Goal: Task Accomplishment & Management: Manage account settings

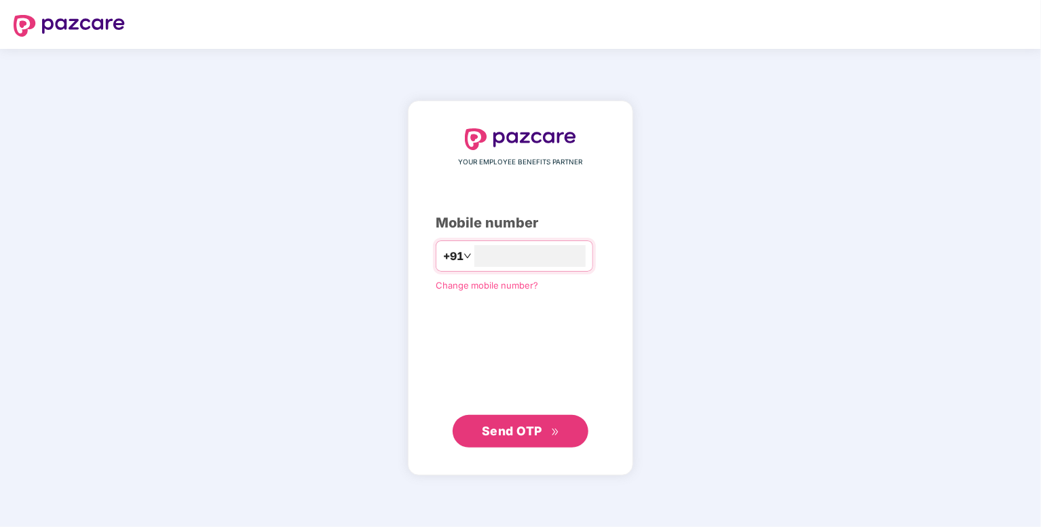
type input "**********"
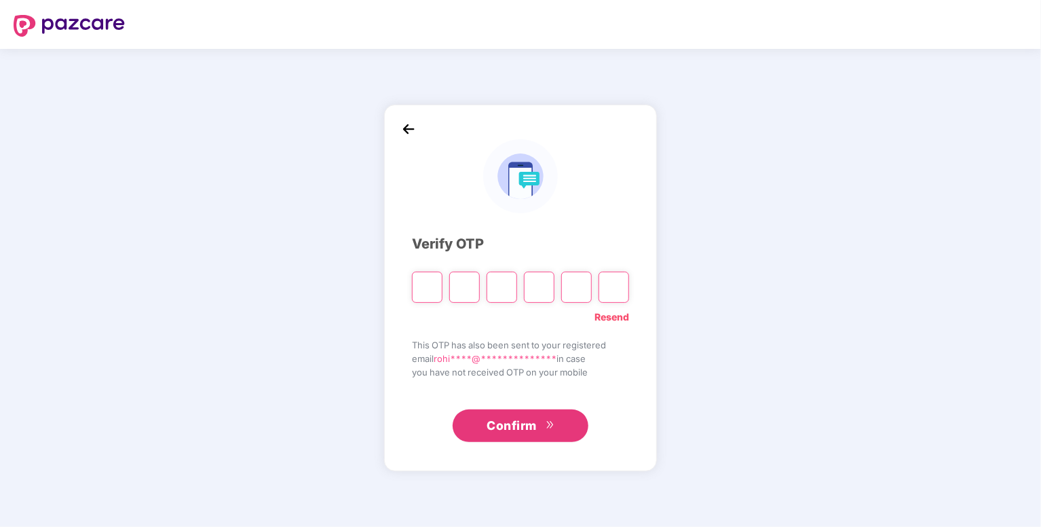
type input "*"
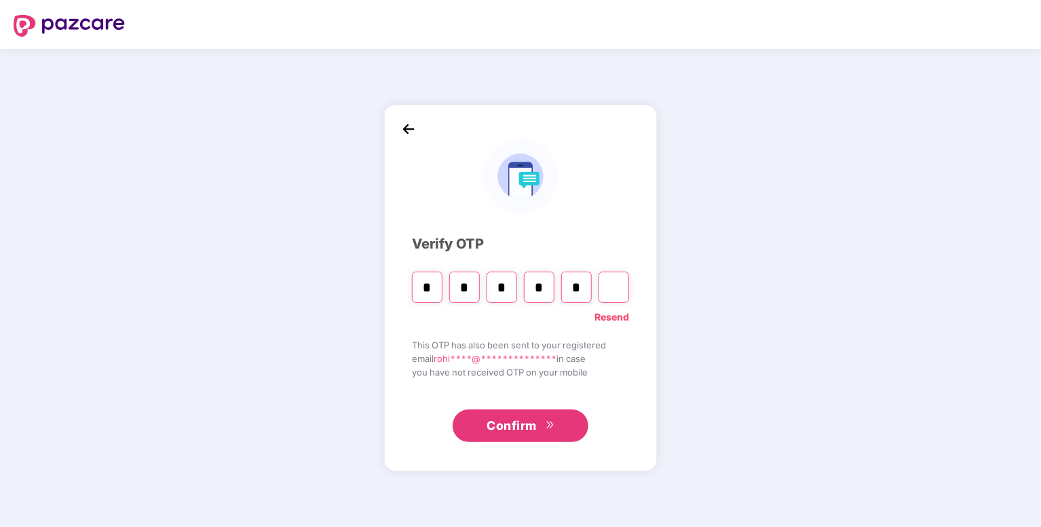
type input "*"
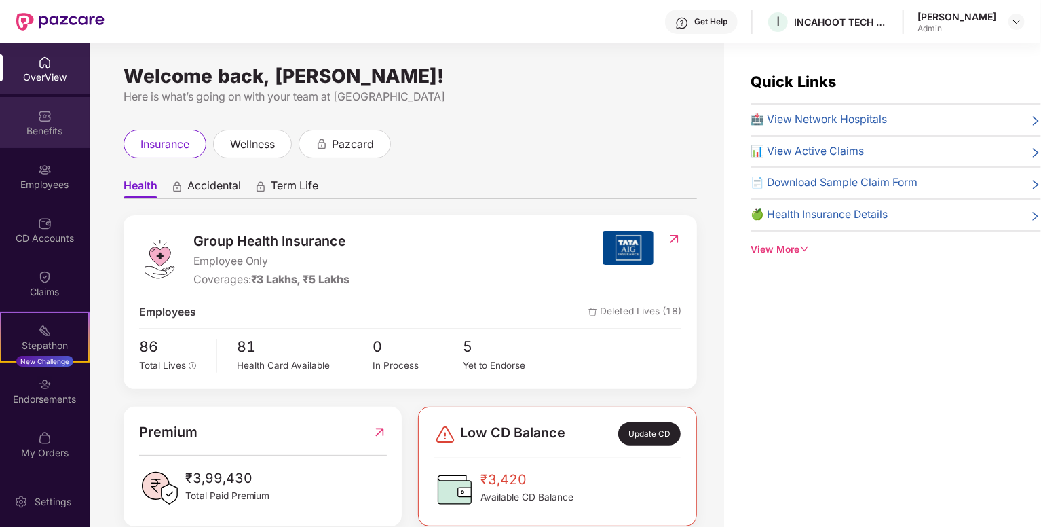
click at [45, 134] on div "Benefits" at bounding box center [45, 131] width 90 height 14
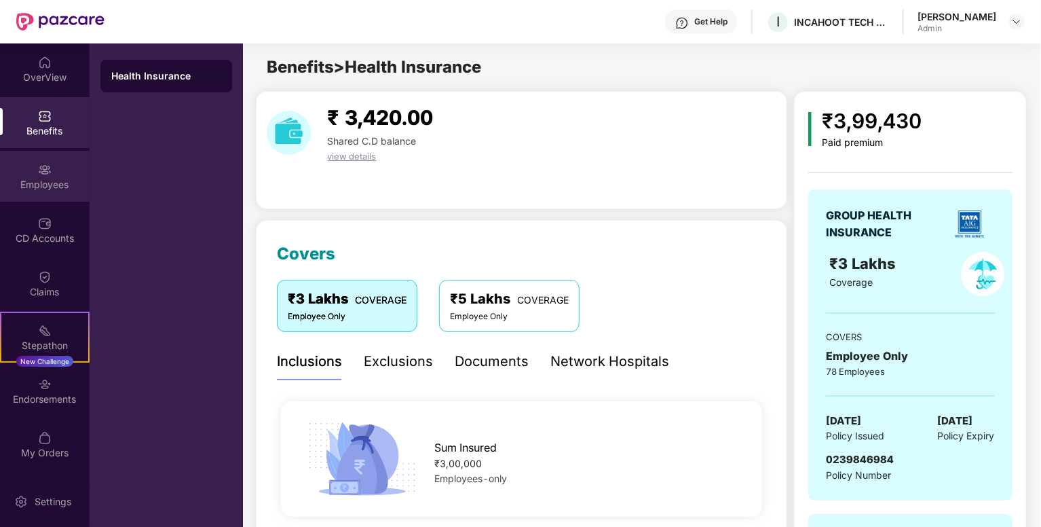
click at [45, 172] on img at bounding box center [45, 170] width 14 height 14
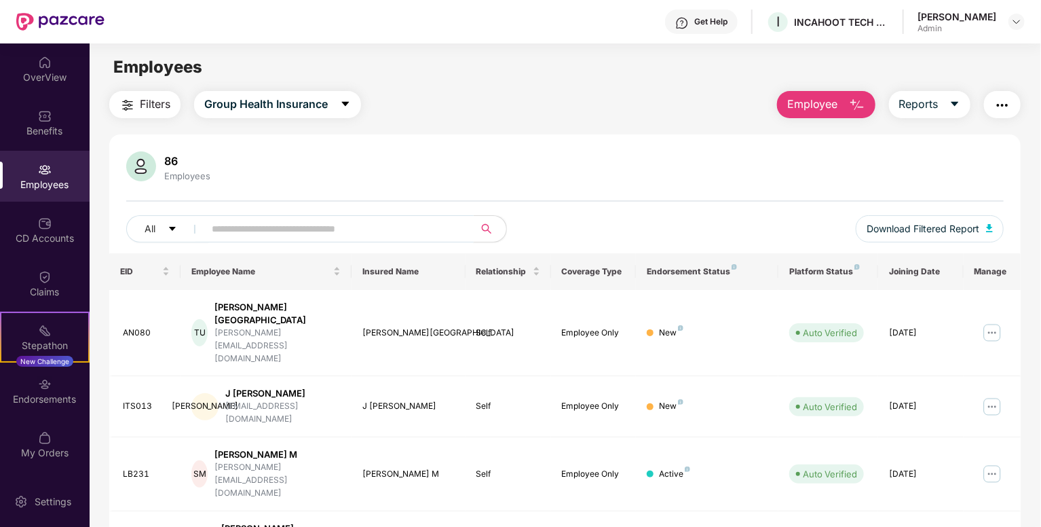
click at [357, 224] on input "text" at bounding box center [334, 228] width 244 height 20
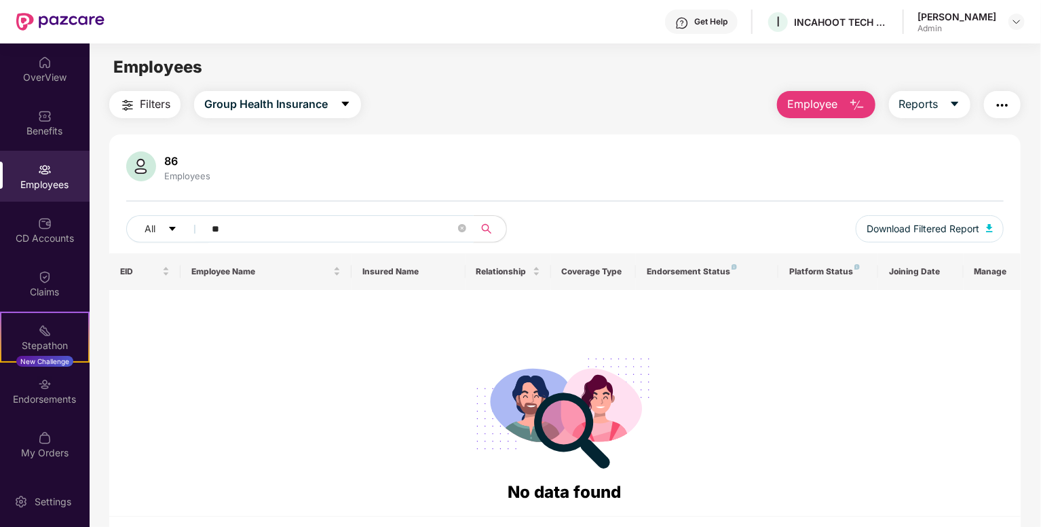
type input "*"
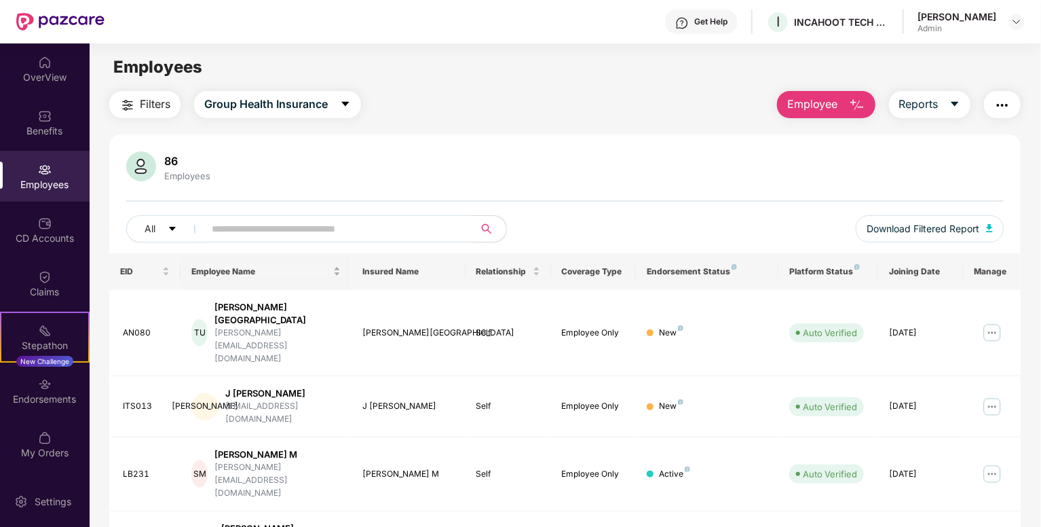
click at [332, 275] on div "Employee Name" at bounding box center [265, 271] width 149 height 13
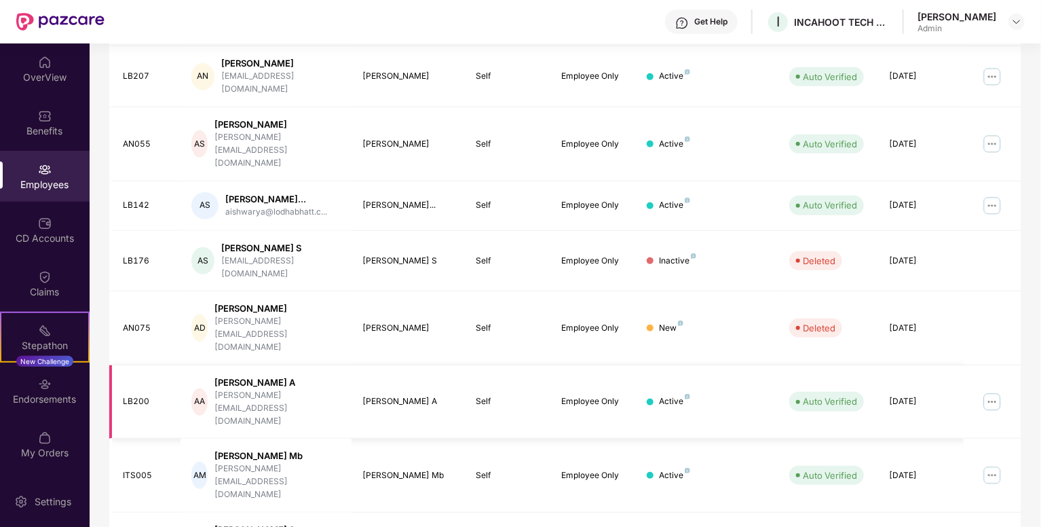
scroll to position [317, 0]
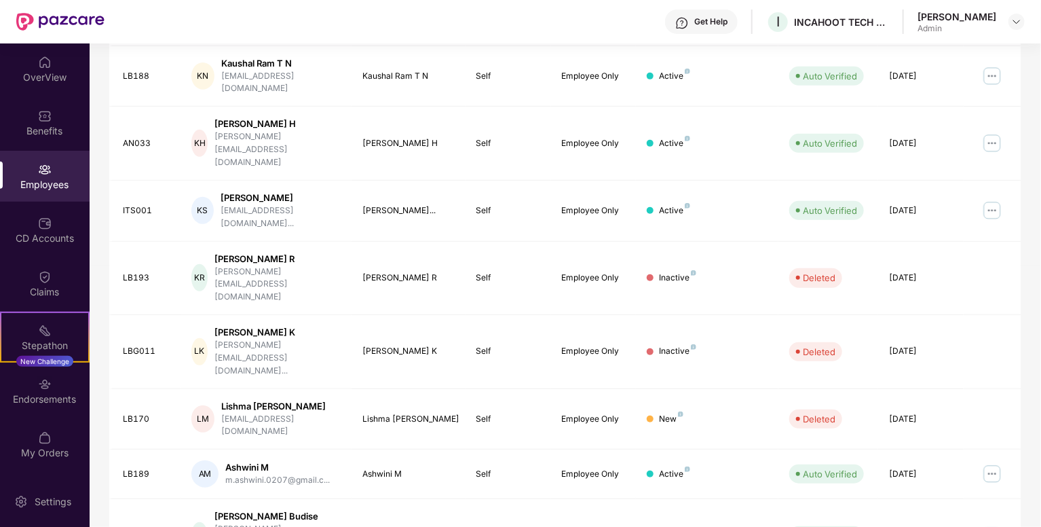
scroll to position [305, 0]
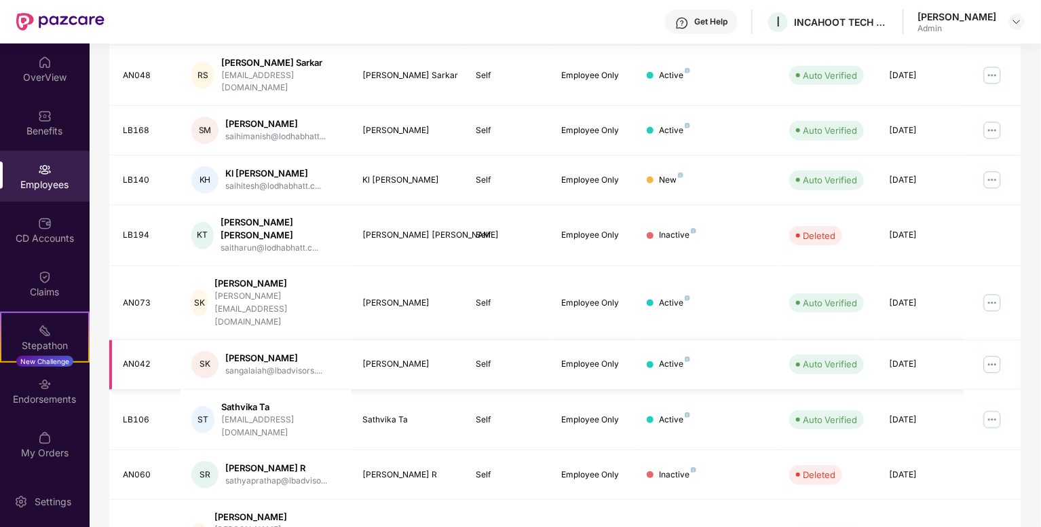
click at [996, 354] on img at bounding box center [992, 365] width 22 height 22
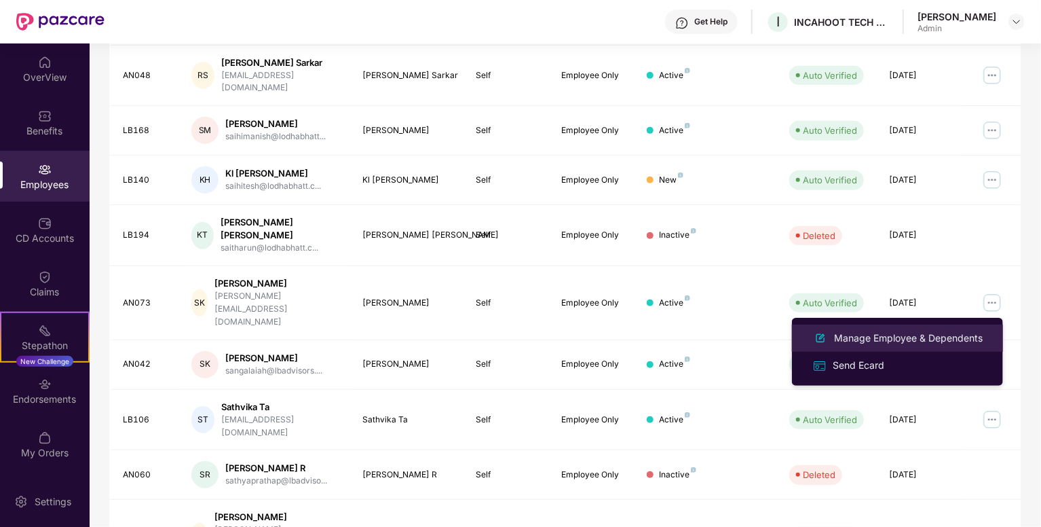
click at [850, 332] on div "Manage Employee & Dependents" at bounding box center [908, 337] width 154 height 15
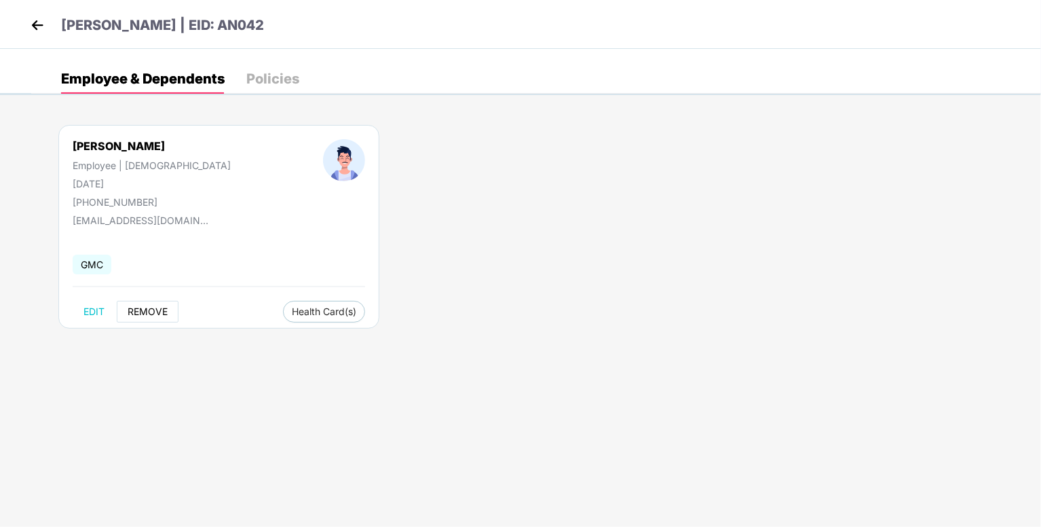
click at [153, 302] on button "REMOVE" at bounding box center [148, 312] width 62 height 22
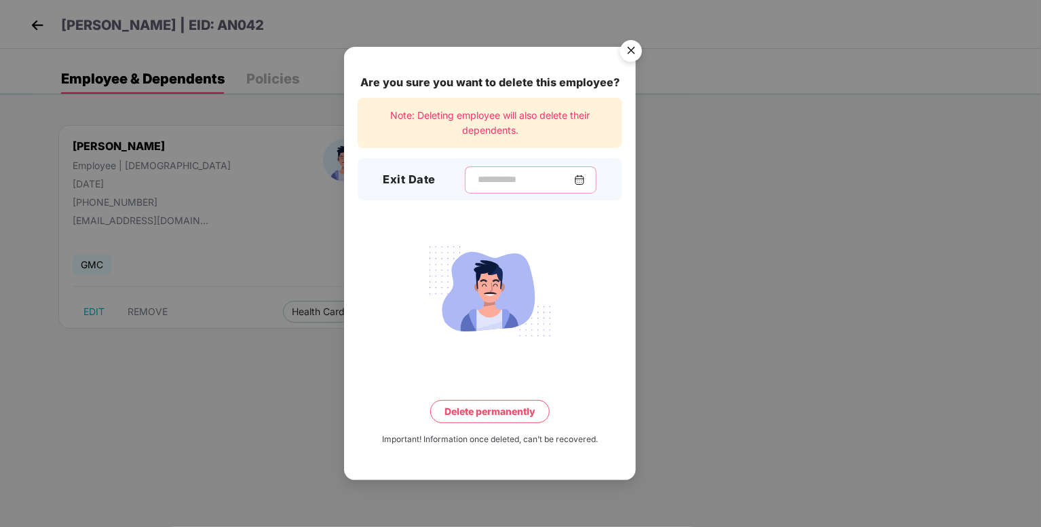
click at [484, 179] on input at bounding box center [525, 179] width 98 height 14
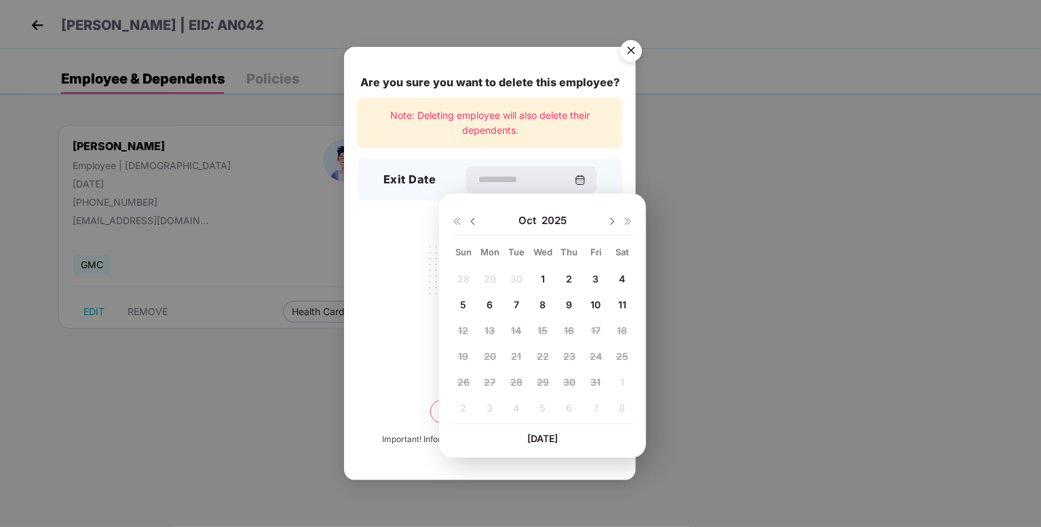
click at [595, 302] on span "10" at bounding box center [595, 305] width 10 height 12
type input "**********"
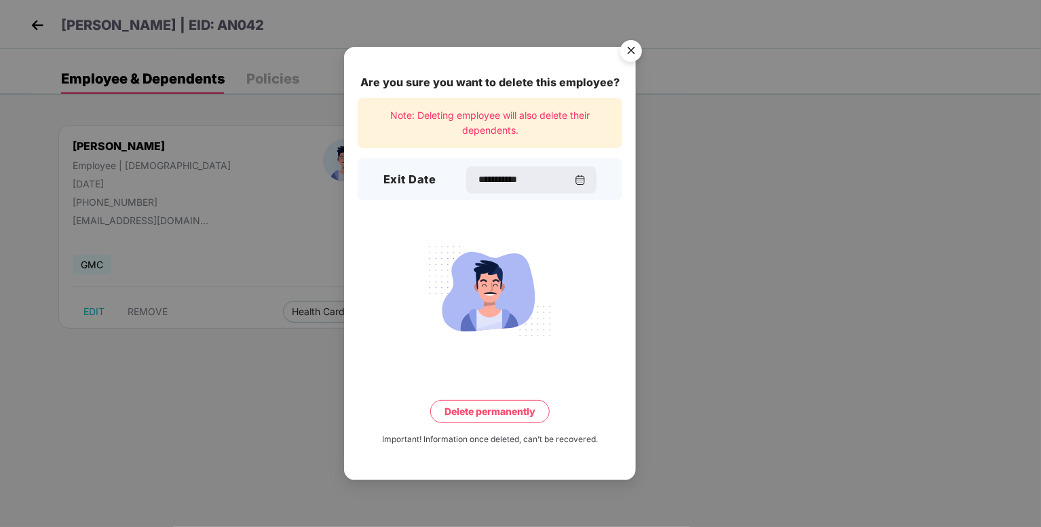
click at [521, 408] on button "Delete permanently" at bounding box center [489, 411] width 119 height 23
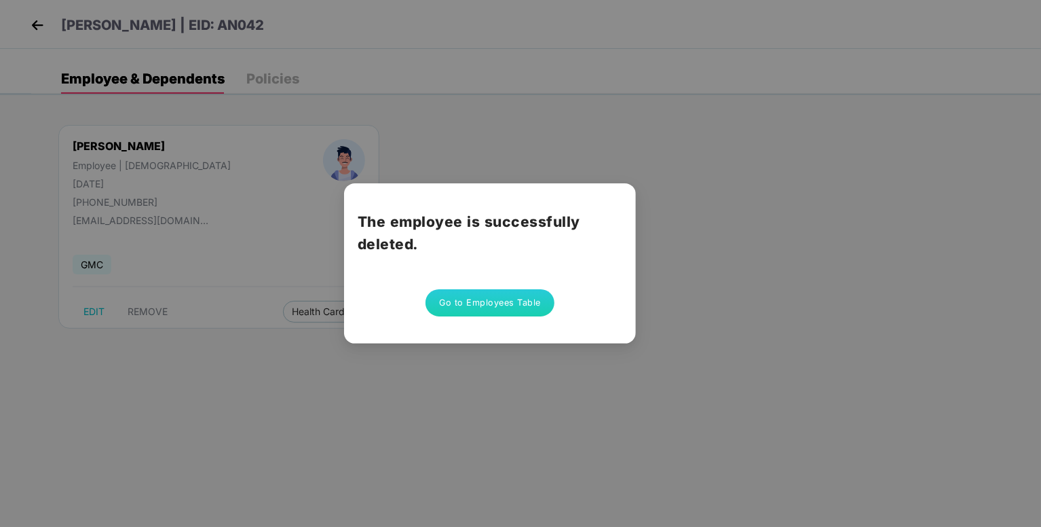
click at [491, 309] on button "Go to Employees Table" at bounding box center [489, 302] width 129 height 27
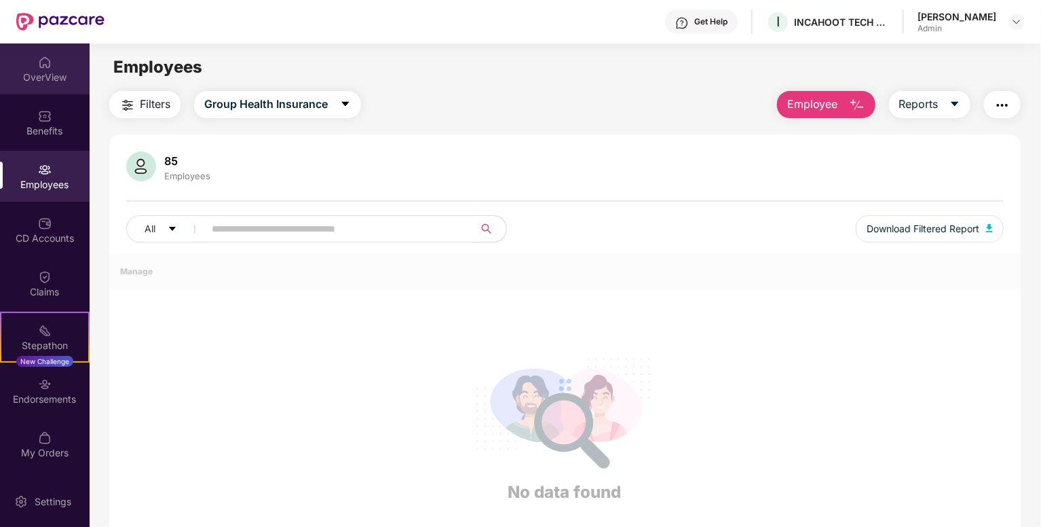
click at [39, 60] on img at bounding box center [45, 63] width 14 height 14
